Goal: Book appointment/travel/reservation

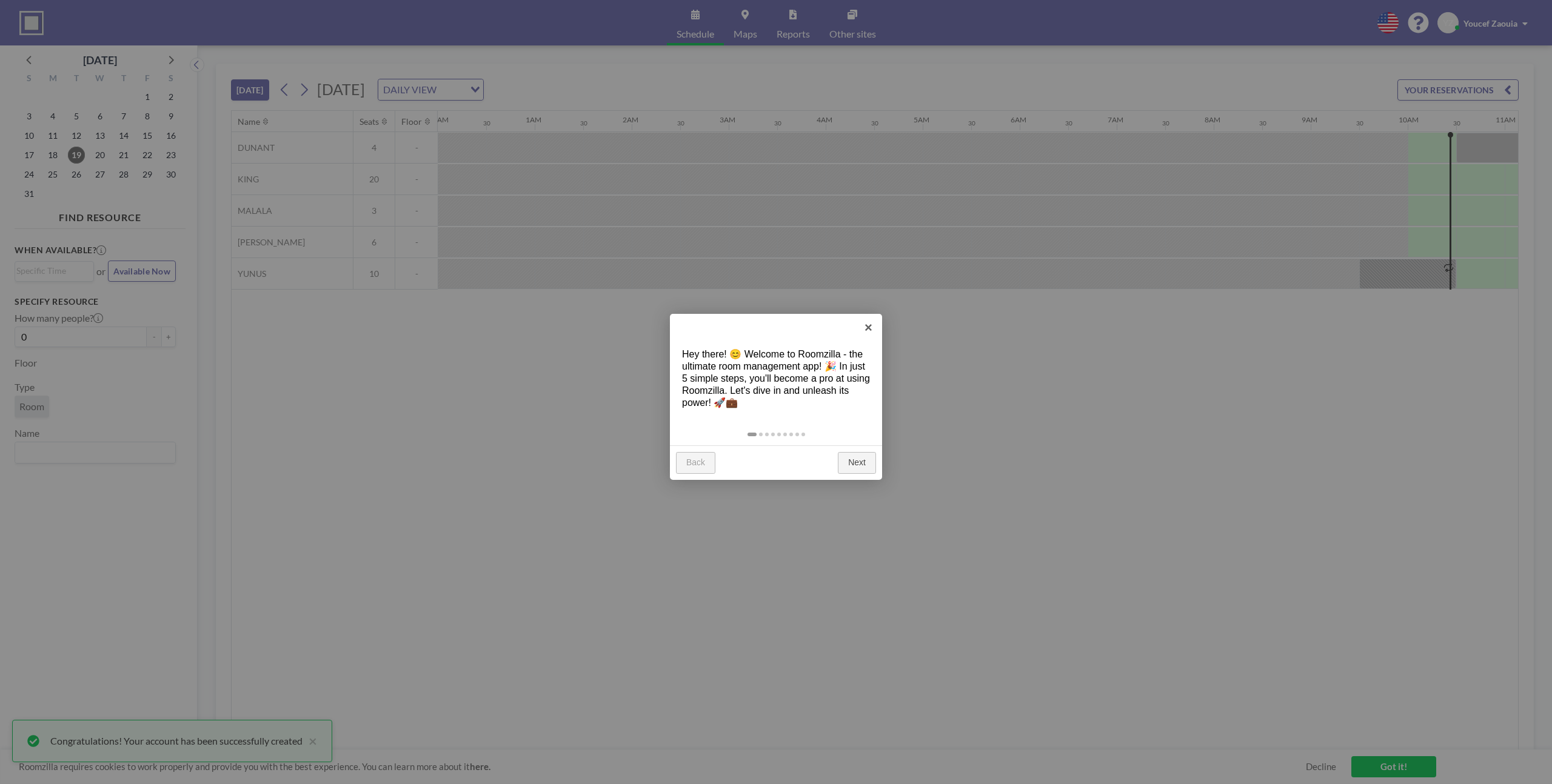
scroll to position [0, 922]
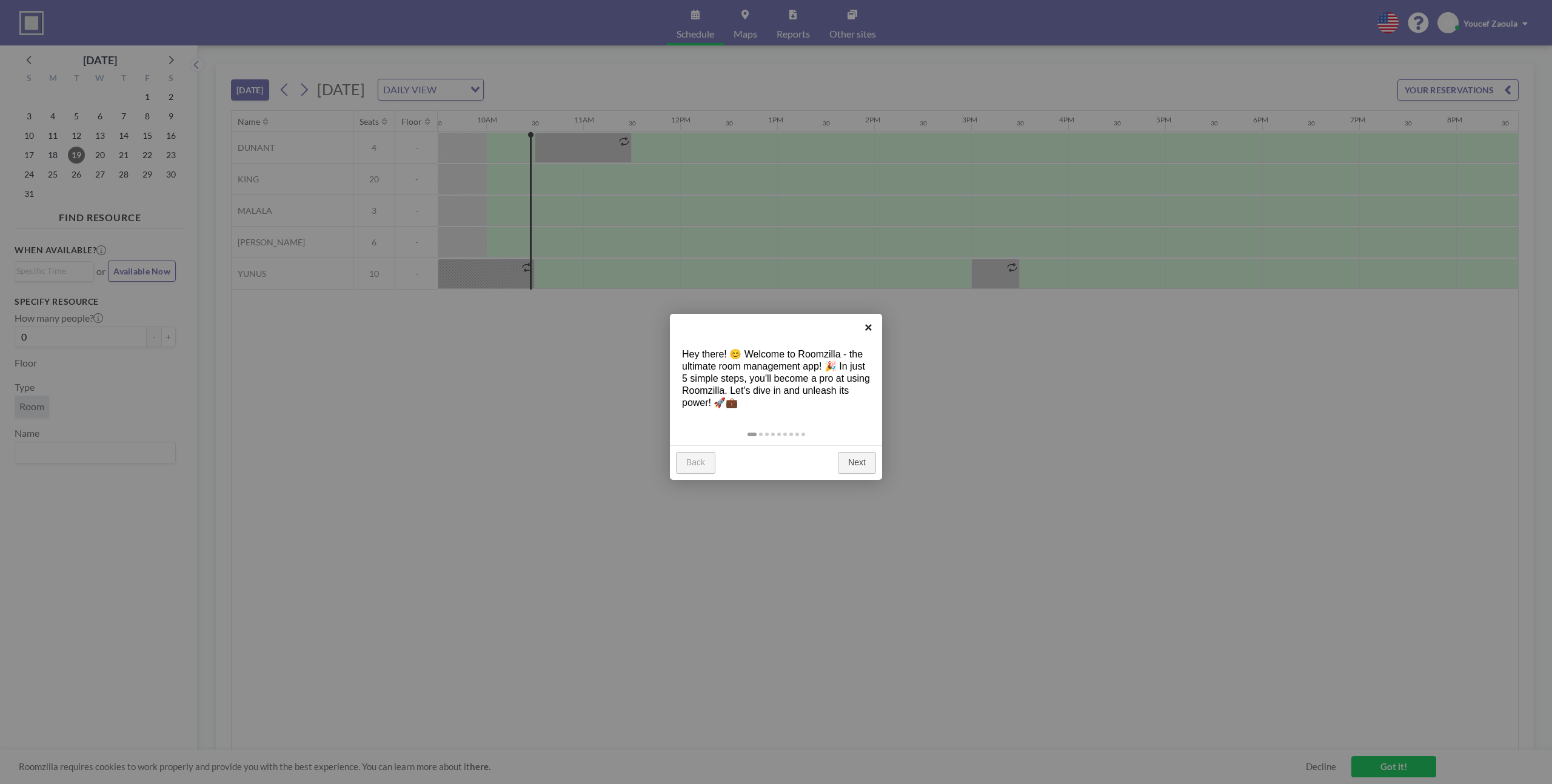
click at [868, 328] on link "×" at bounding box center [868, 327] width 27 height 27
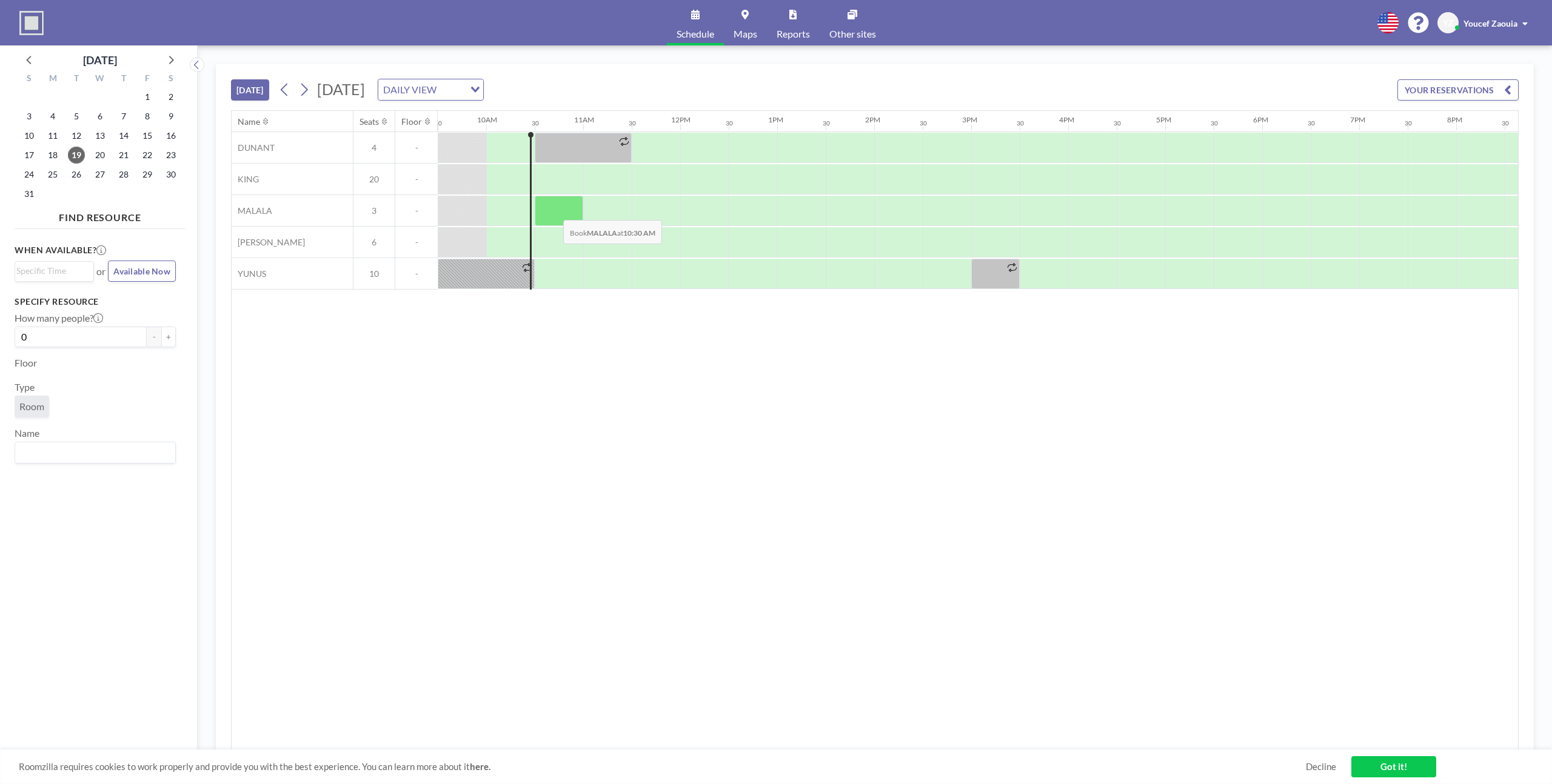
click at [554, 211] on div at bounding box center [559, 210] width 48 height 30
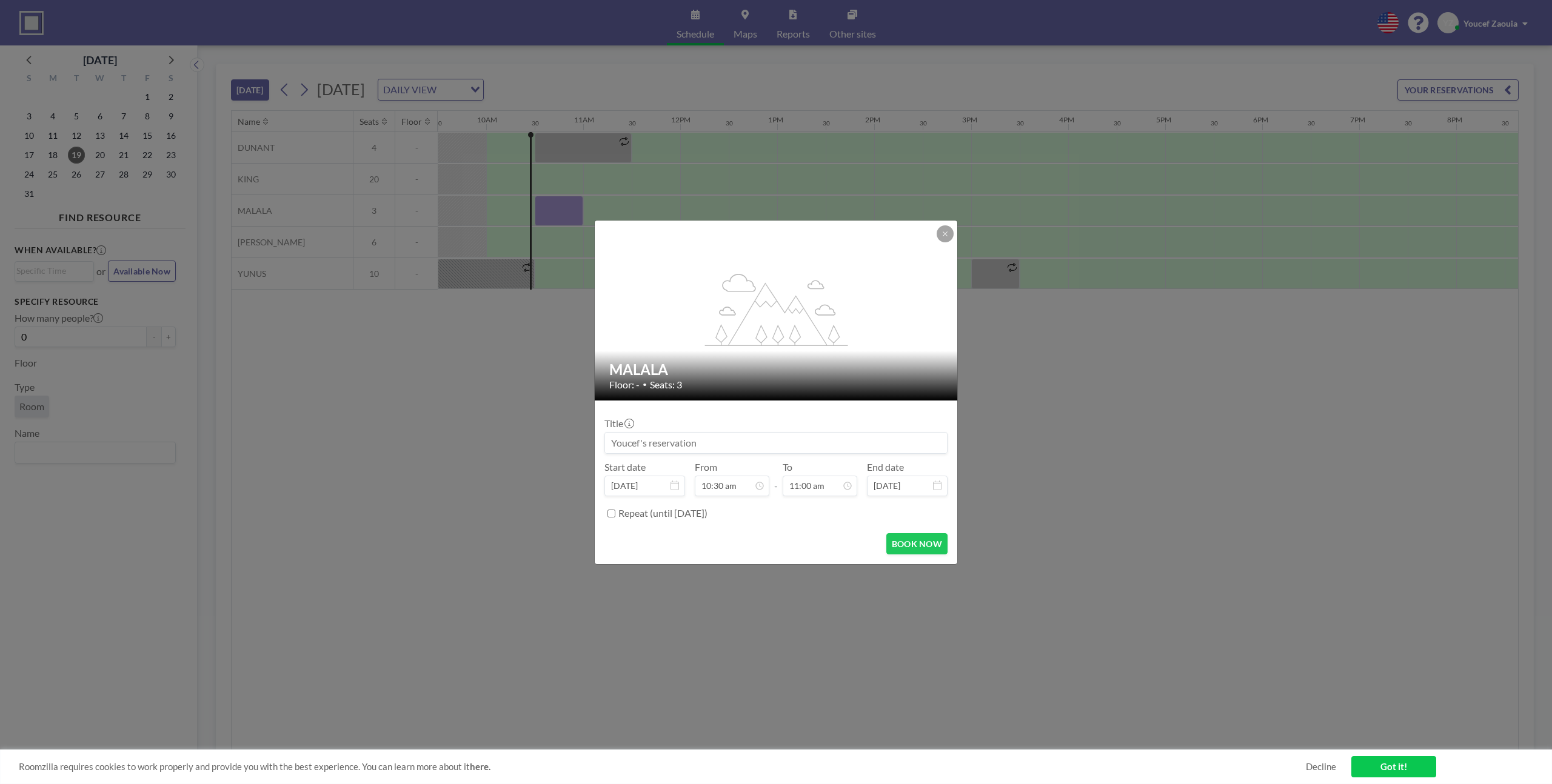
click at [768, 442] on input at bounding box center [776, 442] width 342 height 20
type input "Y"
type input "Youcef"
drag, startPoint x: 929, startPoint y: 546, endPoint x: 931, endPoint y: 556, distance: 10.2
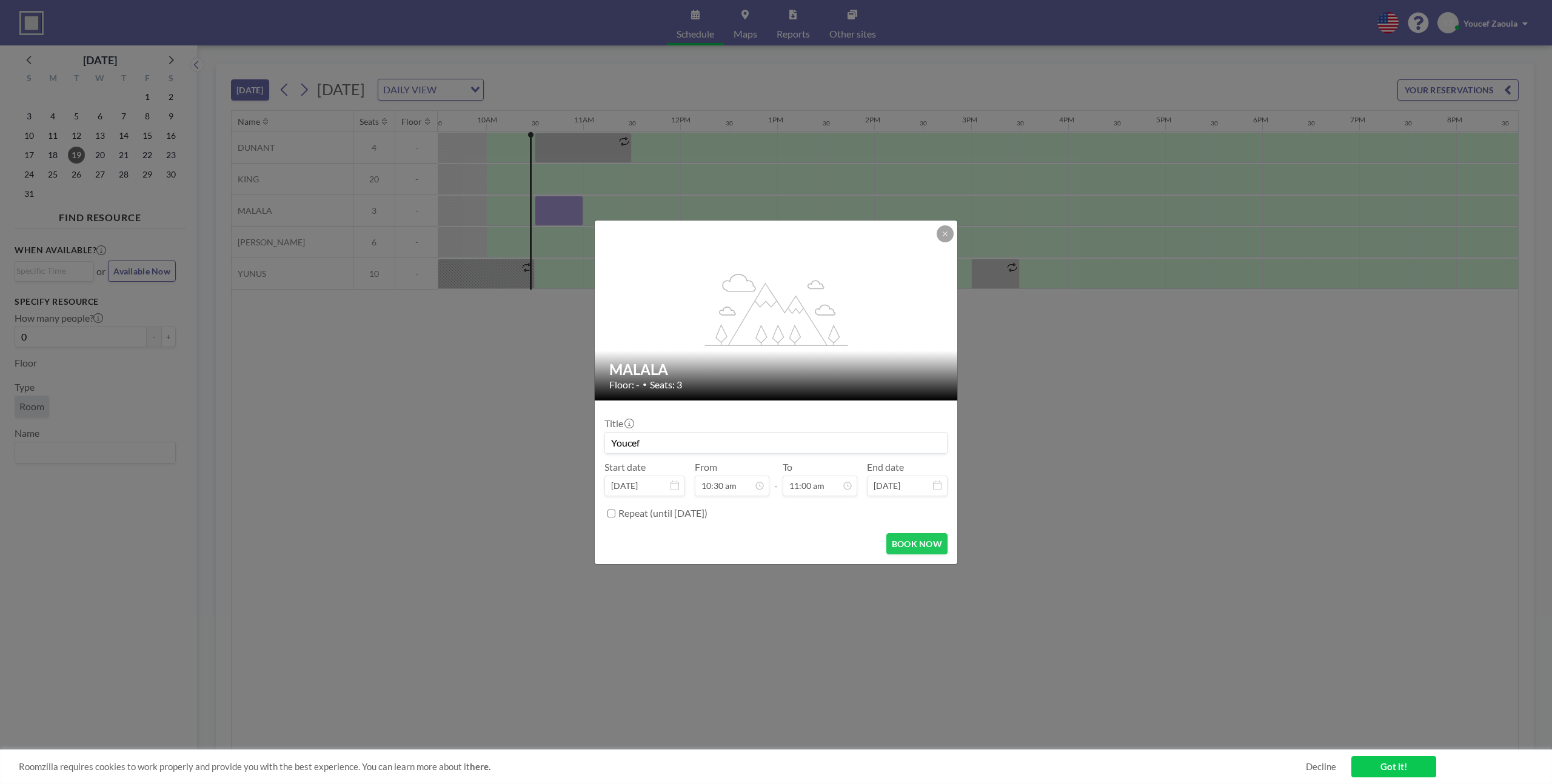
click at [930, 546] on button "BOOK NOW" at bounding box center [916, 544] width 61 height 21
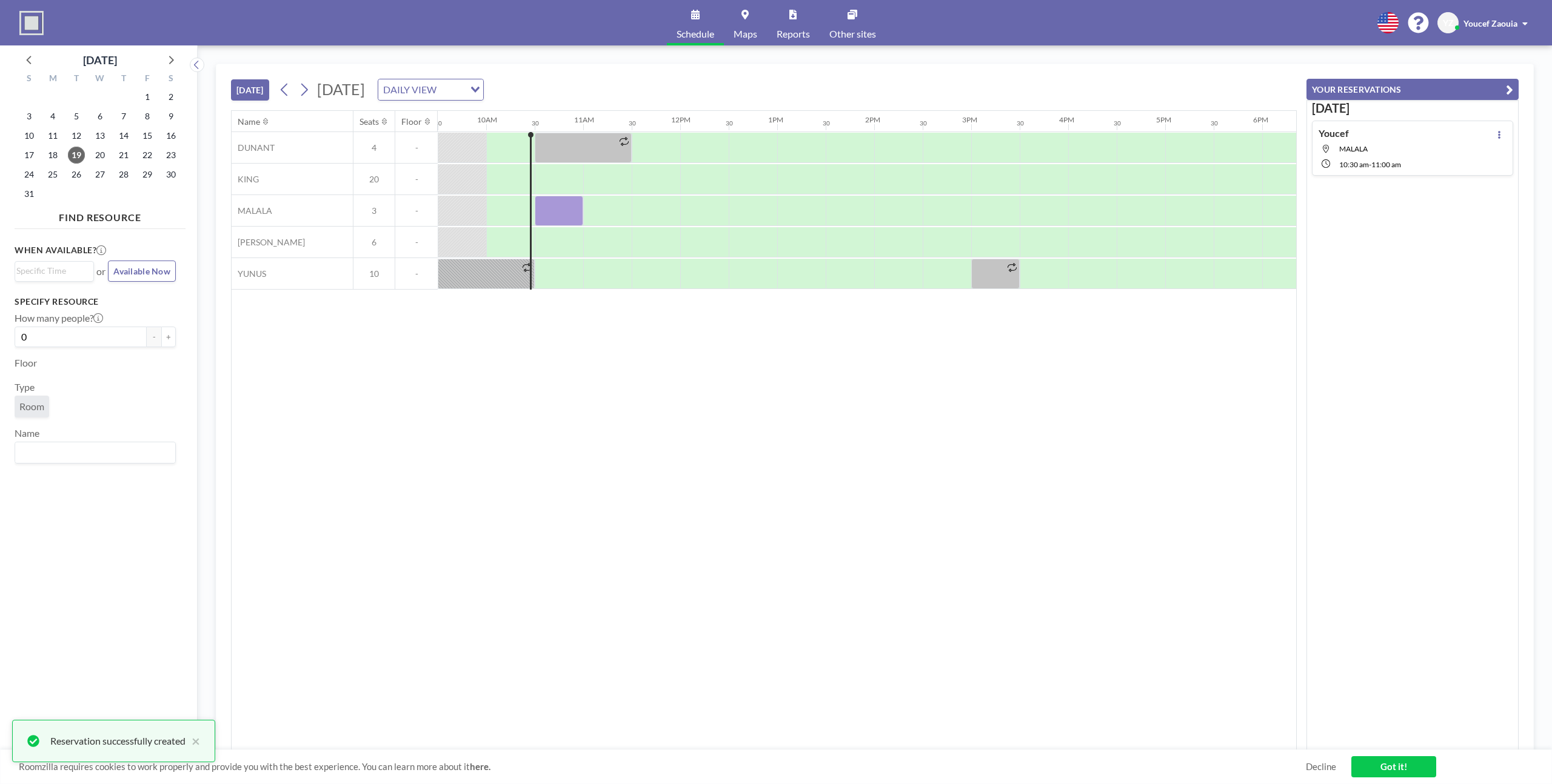
click at [1399, 139] on div "[PERSON_NAME] 10:30 AM - 11:00 AM" at bounding box center [1359, 147] width 82 height 42
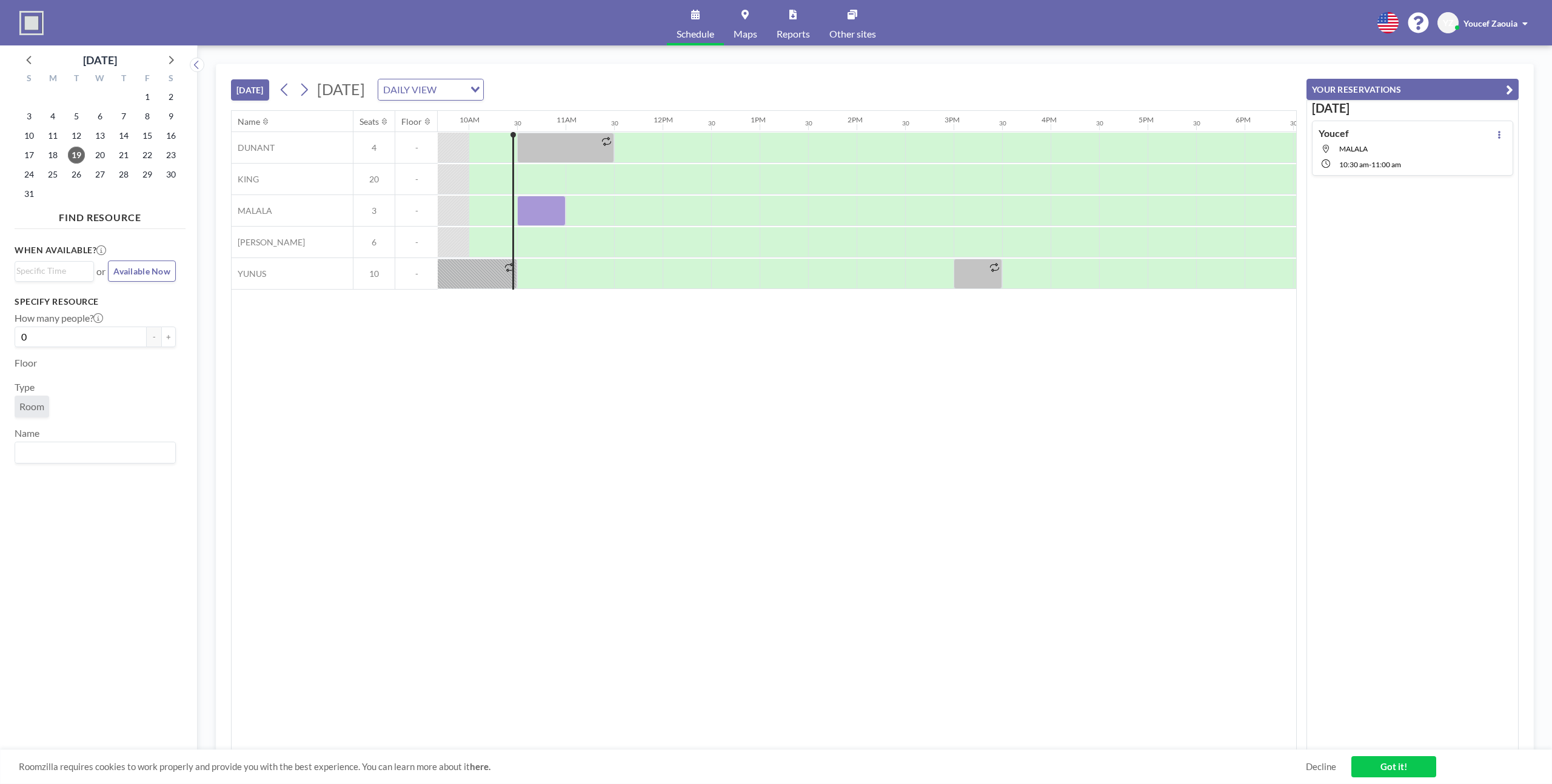
scroll to position [0, 970]
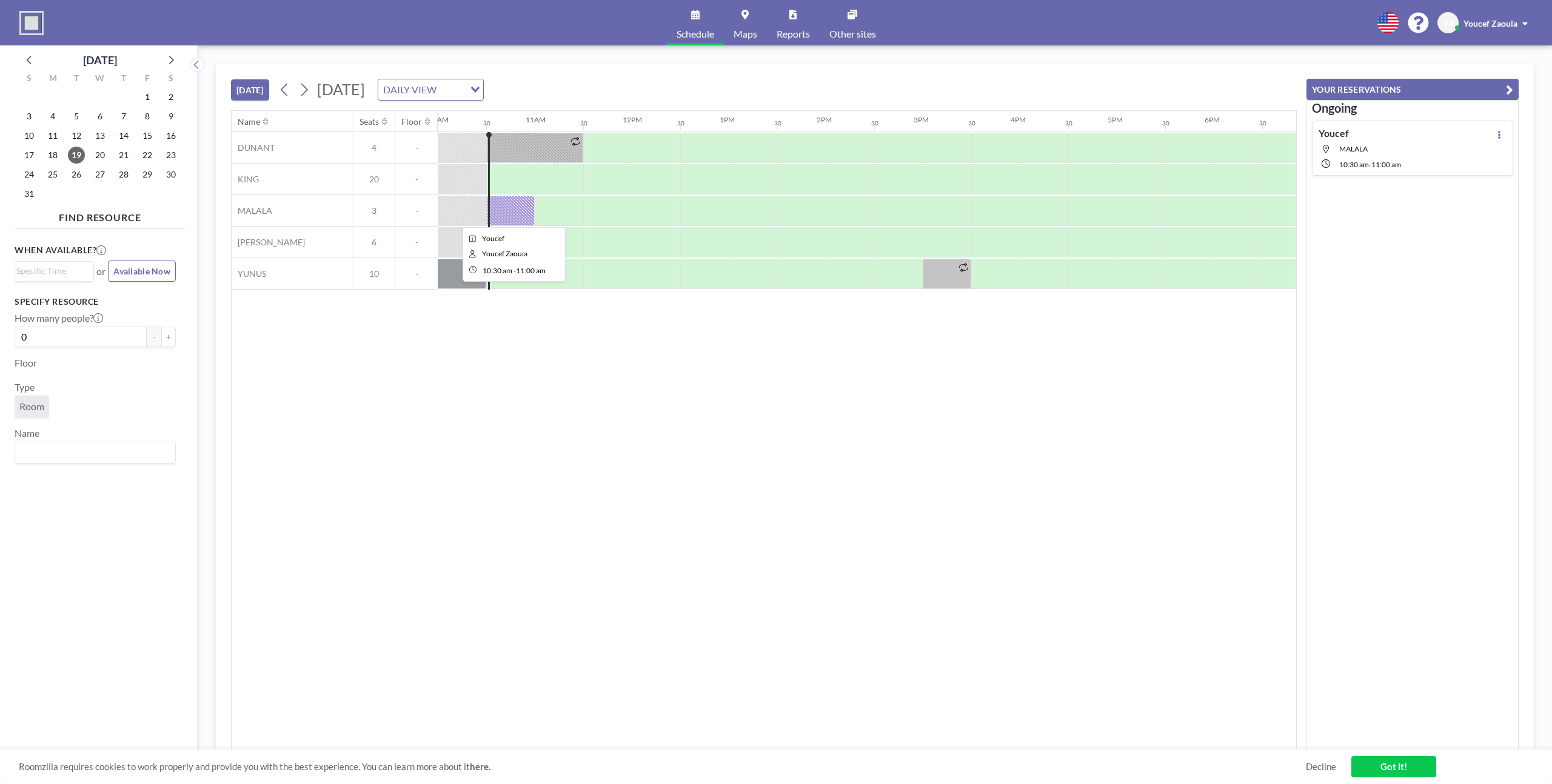
click at [507, 205] on div at bounding box center [510, 210] width 48 height 30
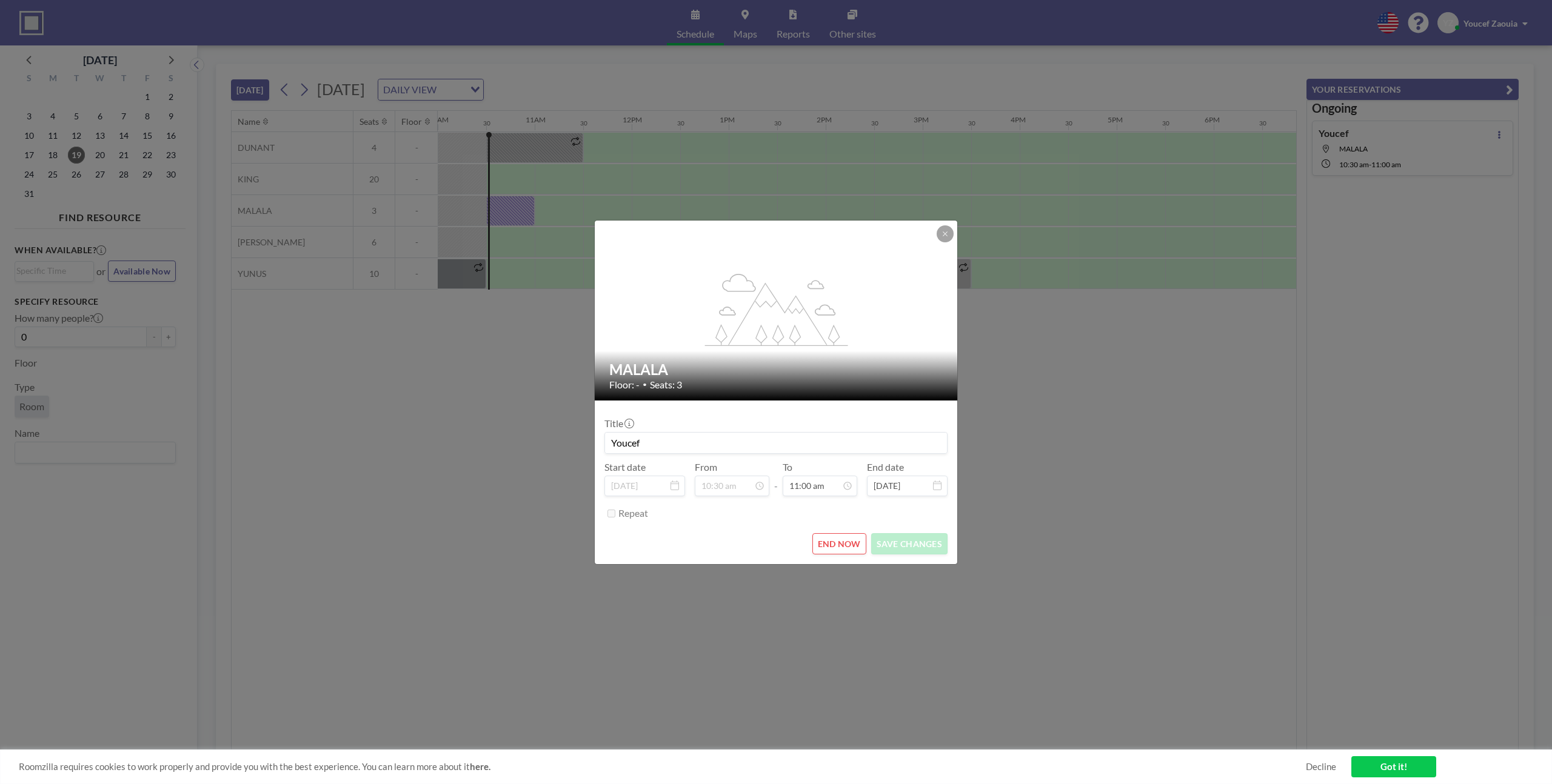
click at [852, 543] on button "END NOW" at bounding box center [839, 544] width 54 height 21
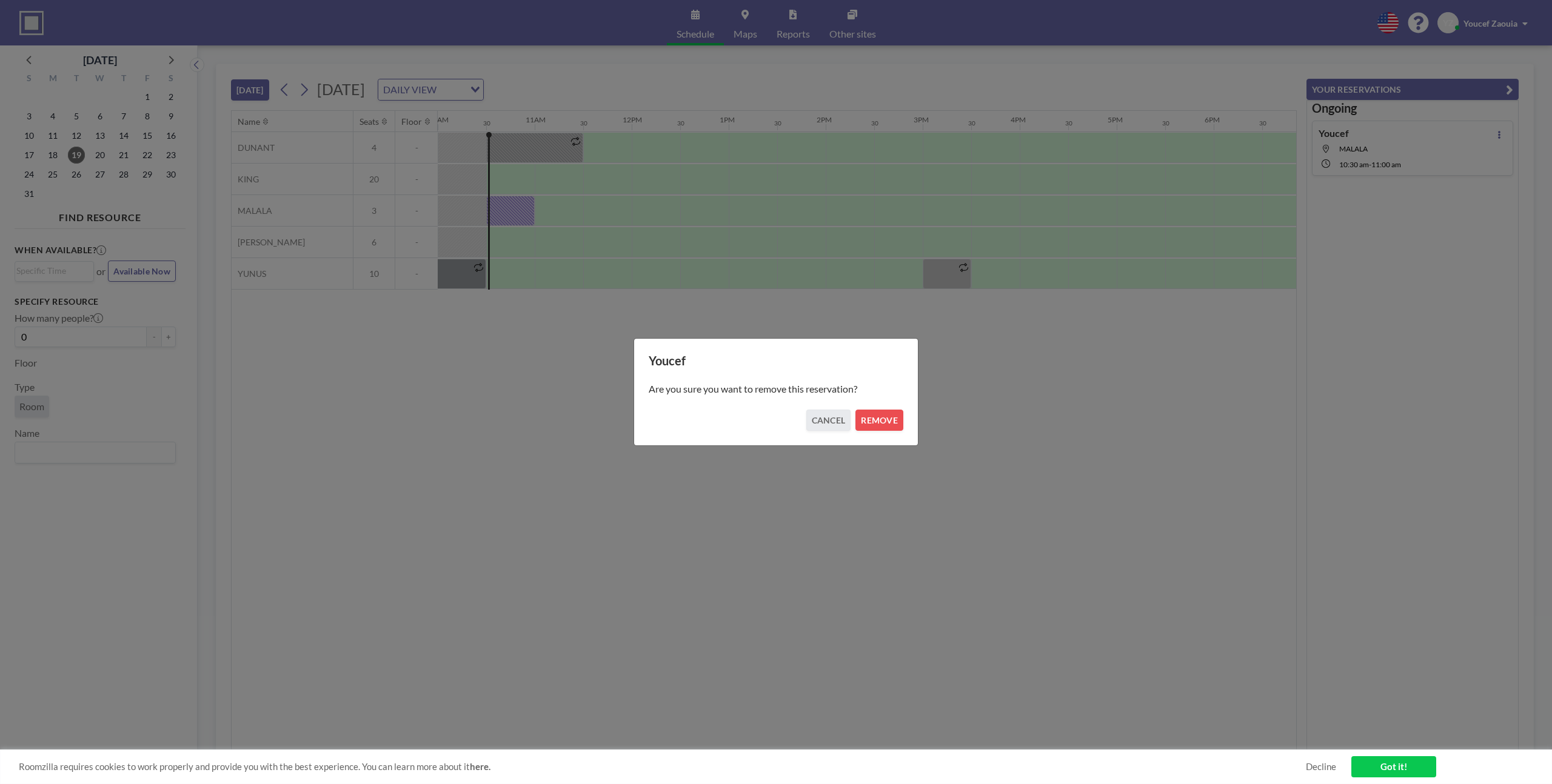
click at [903, 418] on div "Youcef Are you sure you want to remove this reservation? CANCEL REMOVE" at bounding box center [776, 391] width 285 height 107
click at [895, 420] on button "REMOVE" at bounding box center [878, 420] width 47 height 21
